Goal: Task Accomplishment & Management: Use online tool/utility

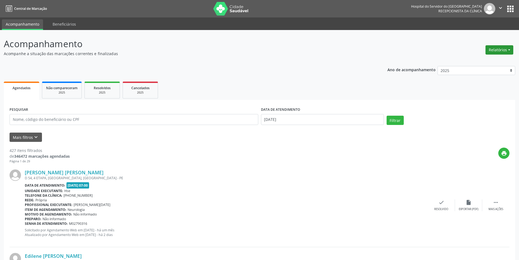
click at [491, 49] on button "Relatórios" at bounding box center [499, 49] width 28 height 9
click at [485, 57] on ul "Agendamentos Procedimentos realizados" at bounding box center [484, 66] width 59 height 20
click at [482, 63] on link "Agendamentos" at bounding box center [484, 62] width 59 height 8
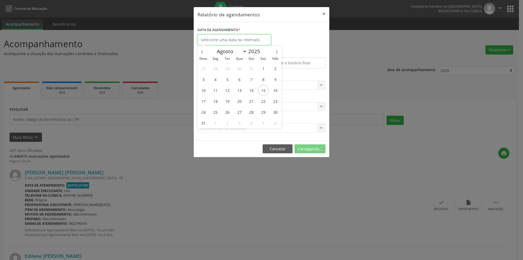
click at [242, 40] on input "text" at bounding box center [234, 39] width 74 height 11
click at [263, 88] on span "15" at bounding box center [263, 90] width 11 height 11
type input "[DATE]"
click at [263, 88] on span "15" at bounding box center [263, 90] width 11 height 11
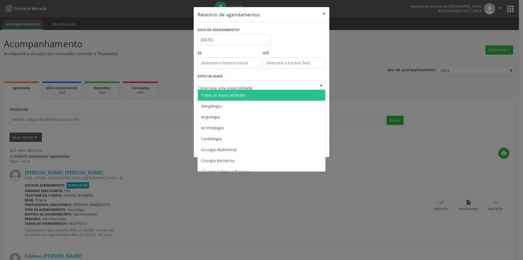
click at [229, 96] on span "Todas as especialidades" at bounding box center [223, 94] width 44 height 5
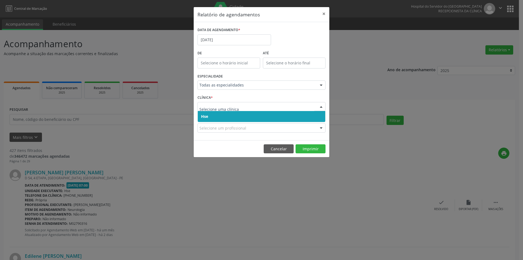
click at [219, 116] on span "Hse" at bounding box center [261, 116] width 127 height 11
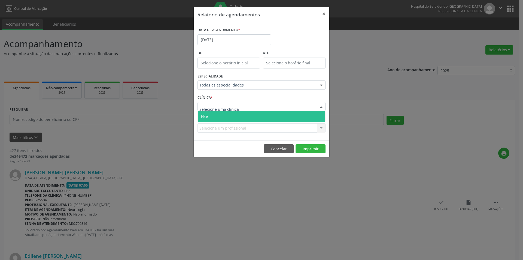
click at [217, 115] on span "Hse" at bounding box center [261, 116] width 127 height 11
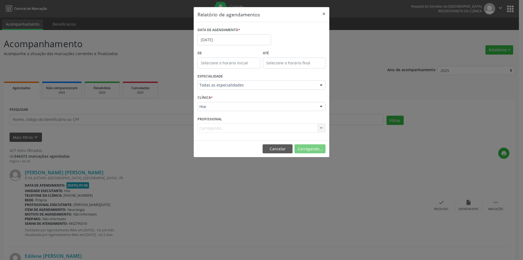
click at [215, 130] on div "Carregando... Nenhum resultado encontrado para: " " Não há nenhuma opção para s…" at bounding box center [261, 127] width 128 height 9
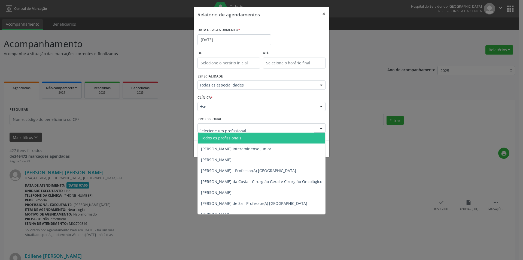
click at [226, 138] on span "Todos os profissionais" at bounding box center [221, 137] width 40 height 5
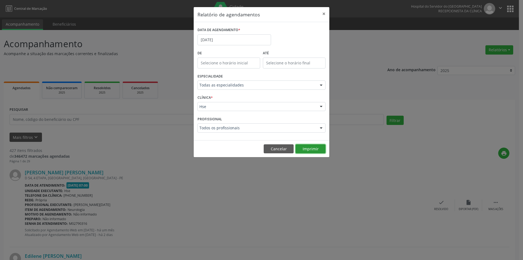
click at [313, 149] on button "Imprimir" at bounding box center [310, 148] width 30 height 9
